Goal: Task Accomplishment & Management: Use online tool/utility

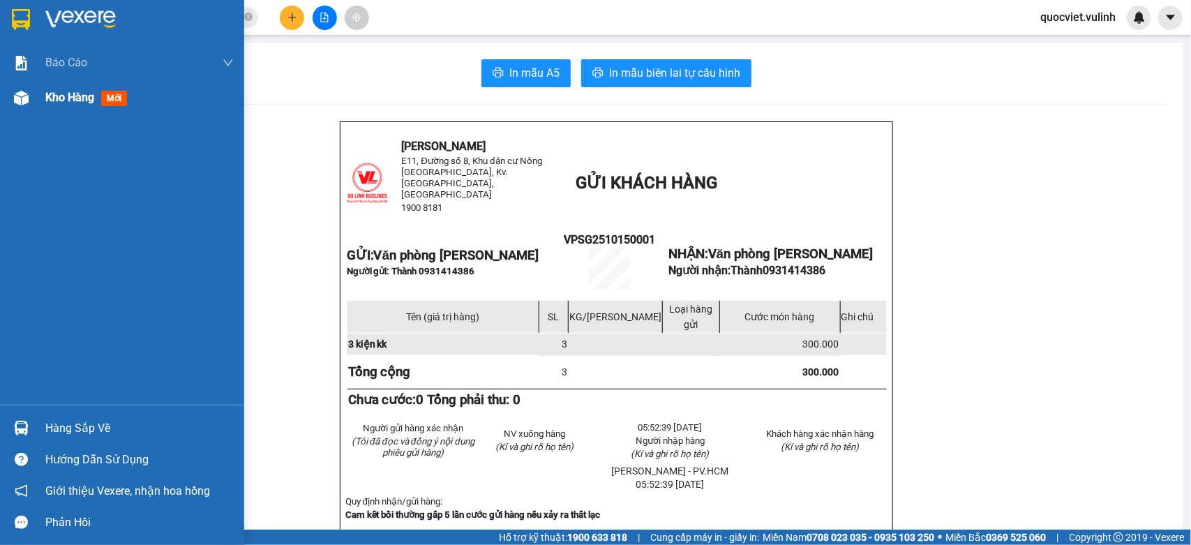
click at [23, 108] on div at bounding box center [21, 98] width 24 height 24
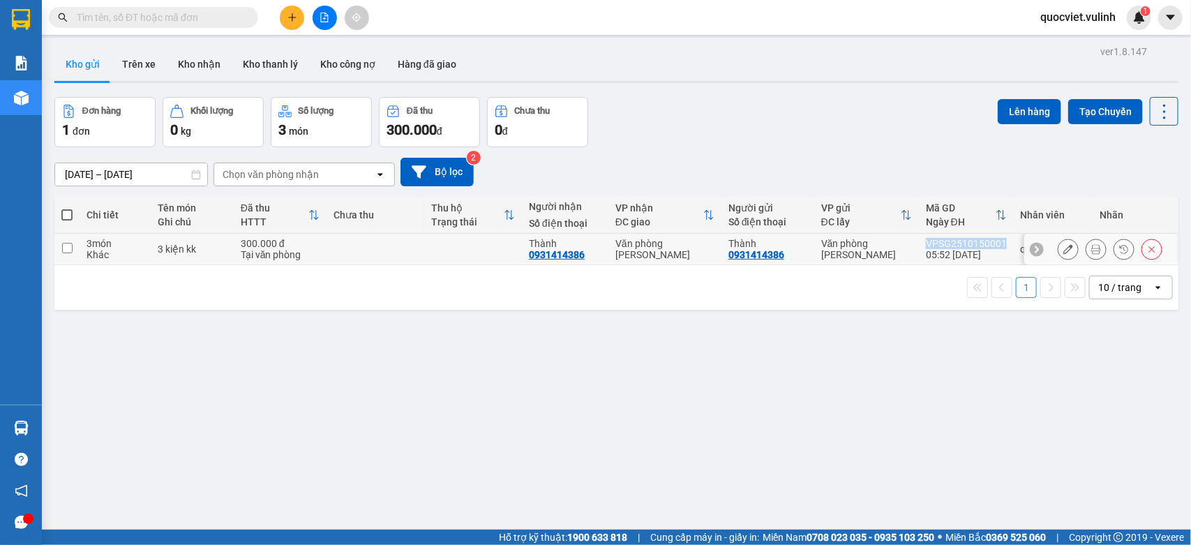
copy div "VPSG2510150001"
drag, startPoint x: 918, startPoint y: 241, endPoint x: 997, endPoint y: 239, distance: 78.9
click at [997, 239] on td "VPSG2510150001 05:52 [DATE]" at bounding box center [966, 249] width 95 height 31
checkbox input "true"
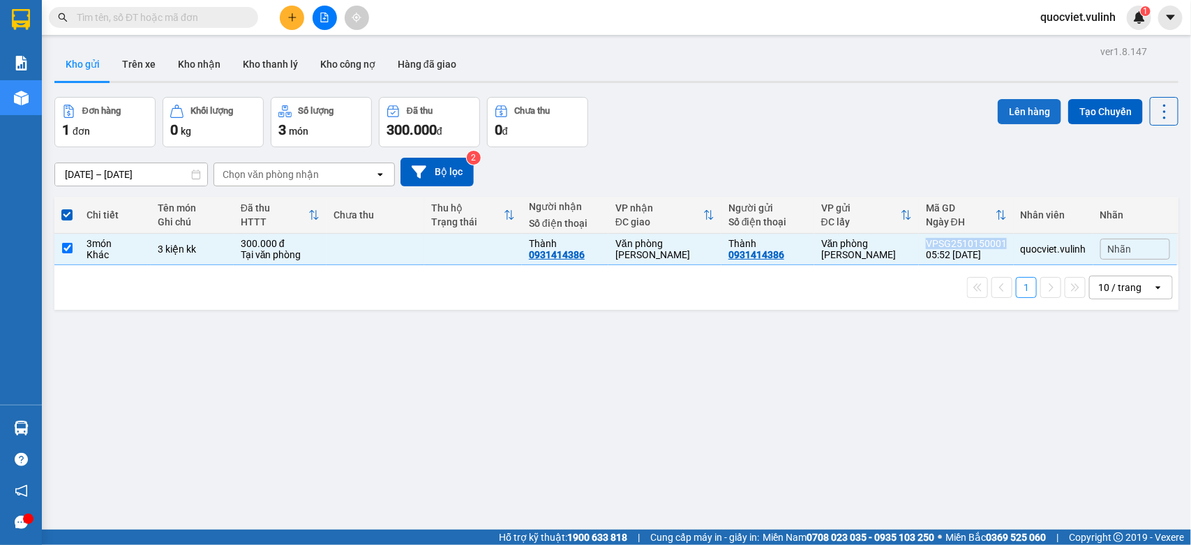
click at [1005, 119] on button "Lên hàng" at bounding box center [1030, 111] width 64 height 25
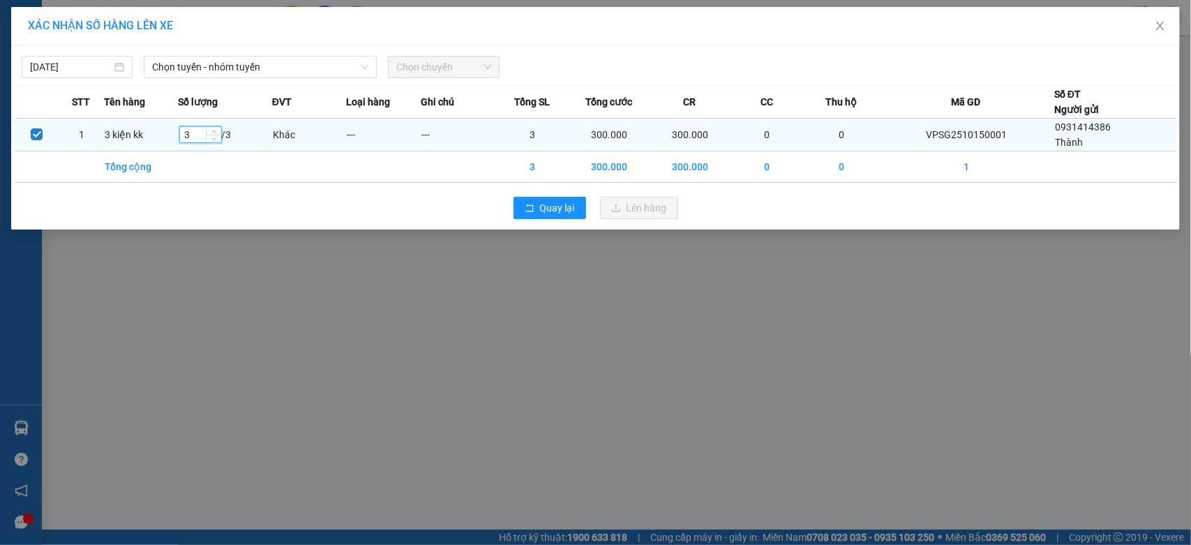
click at [206, 137] on input "3" at bounding box center [200, 134] width 41 height 15
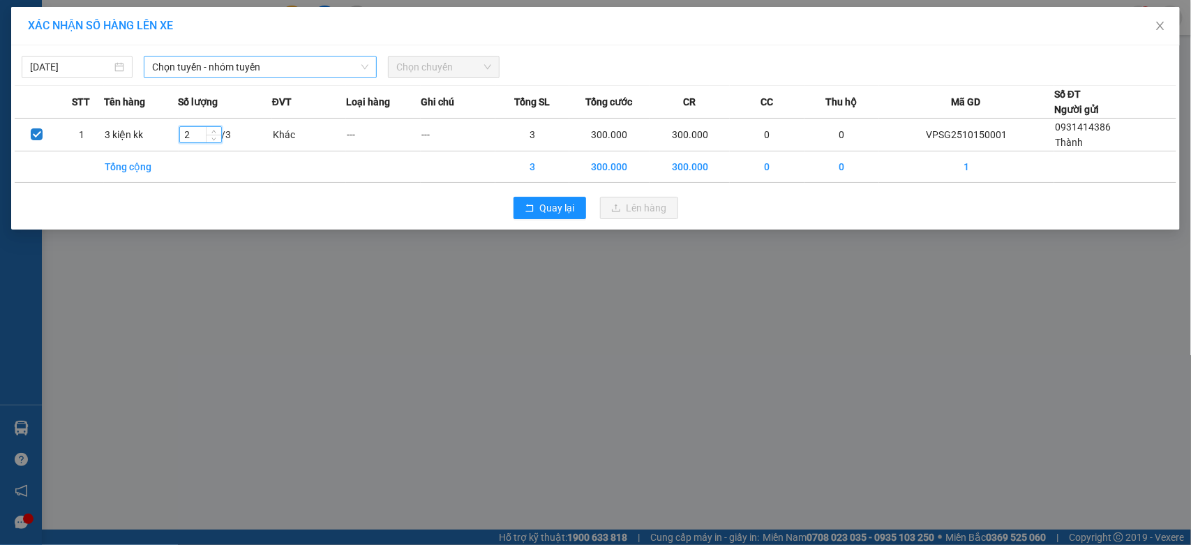
click at [299, 71] on span "Chọn tuyến - nhóm tuyến" at bounding box center [260, 67] width 216 height 21
type input "2"
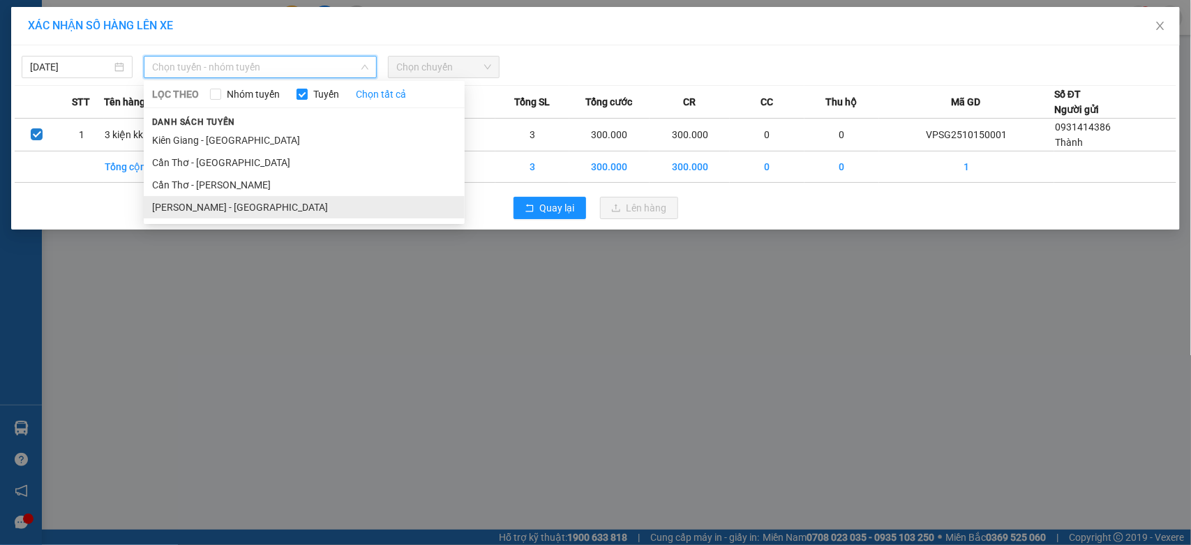
click at [173, 204] on li "[PERSON_NAME] - [GEOGRAPHIC_DATA]" at bounding box center [304, 207] width 321 height 22
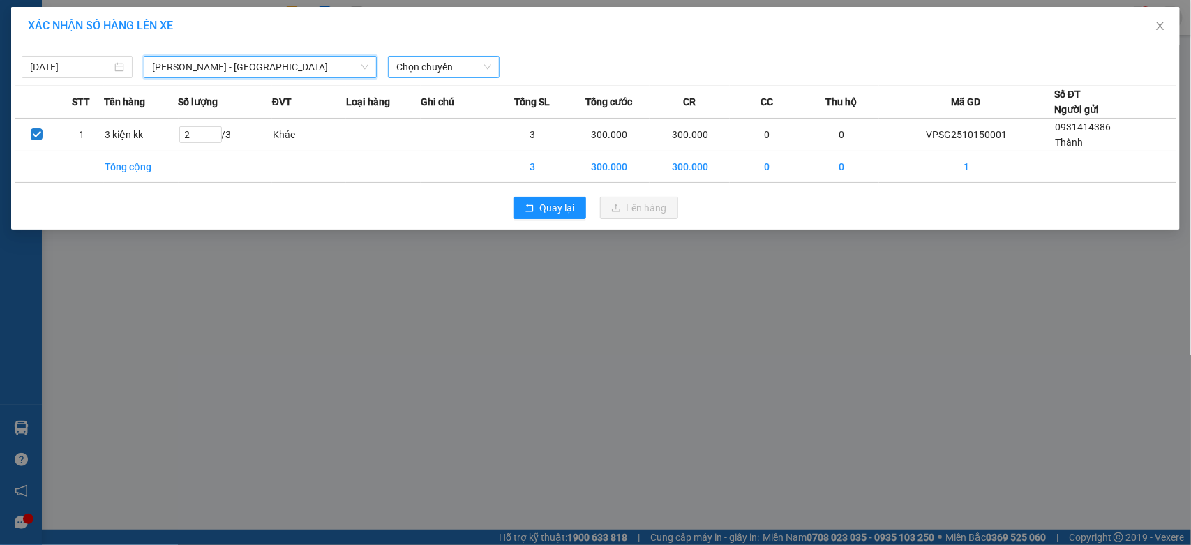
click at [444, 66] on span "Chọn chuyến" at bounding box center [443, 67] width 94 height 21
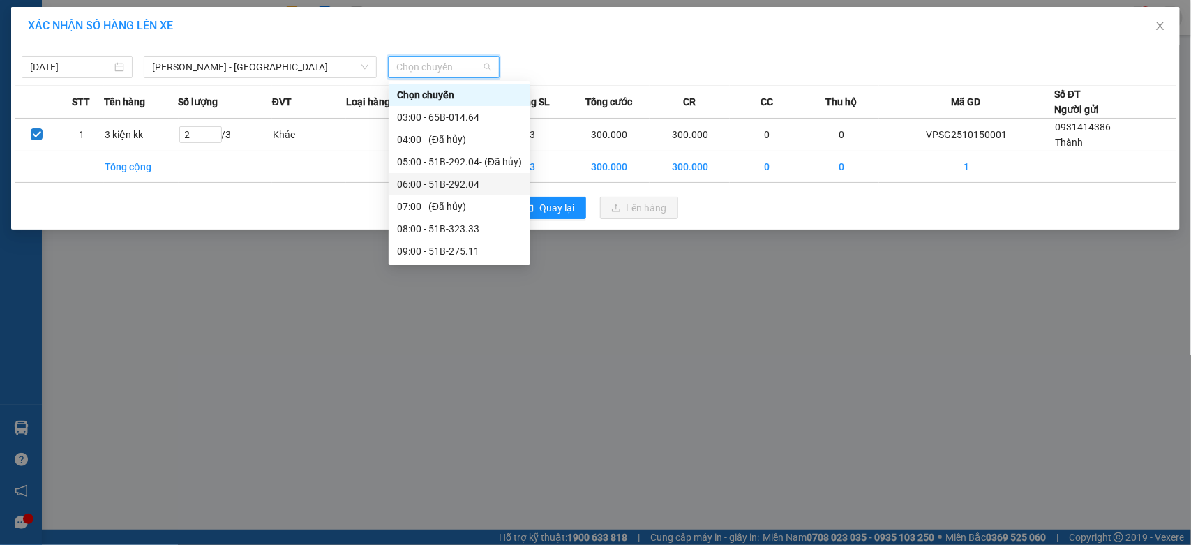
click at [431, 186] on div "06:00 - 51B-292.04" at bounding box center [459, 184] width 125 height 15
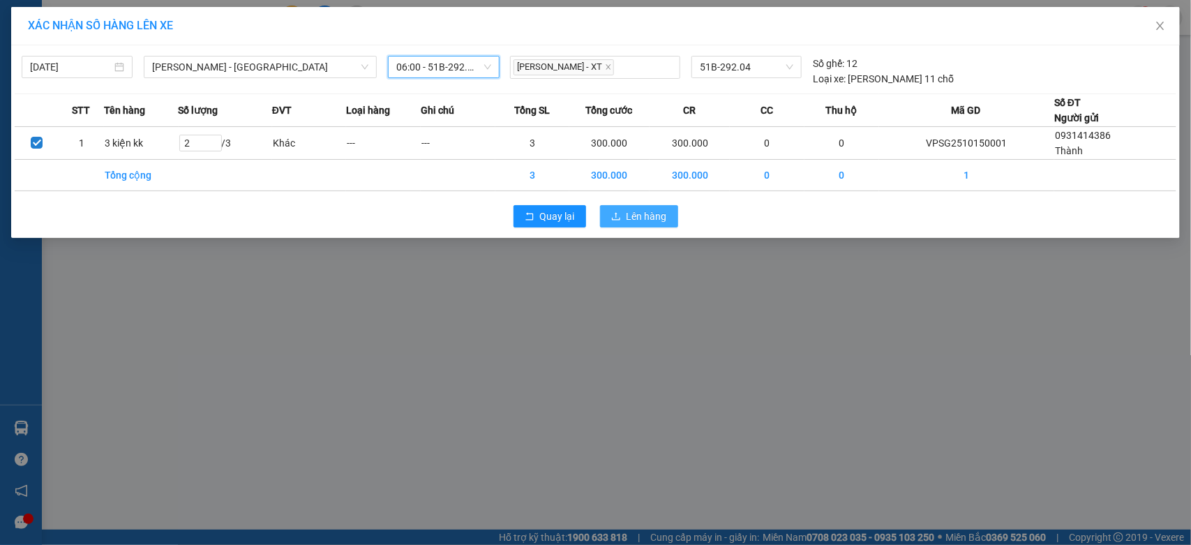
click at [625, 213] on button "Lên hàng" at bounding box center [639, 216] width 78 height 22
